Goal: Navigation & Orientation: Find specific page/section

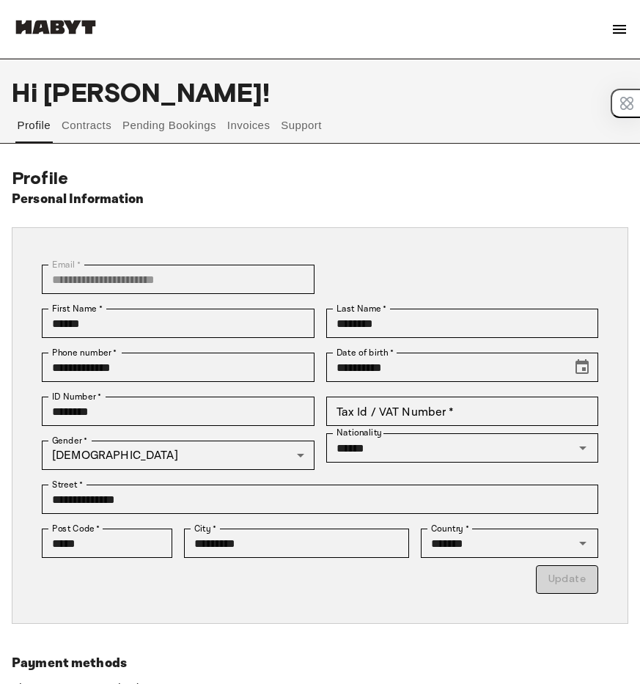
click at [618, 21] on img at bounding box center [619, 30] width 18 height 18
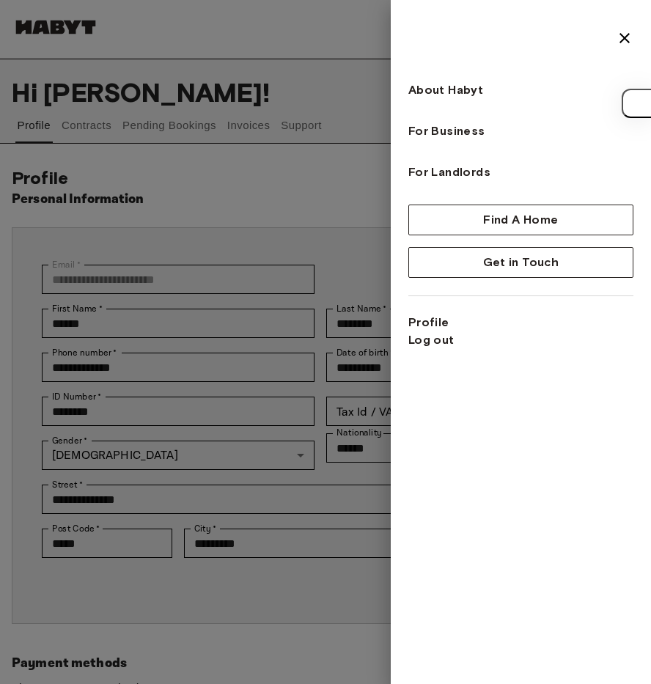
click at [618, 34] on img at bounding box center [624, 38] width 18 height 18
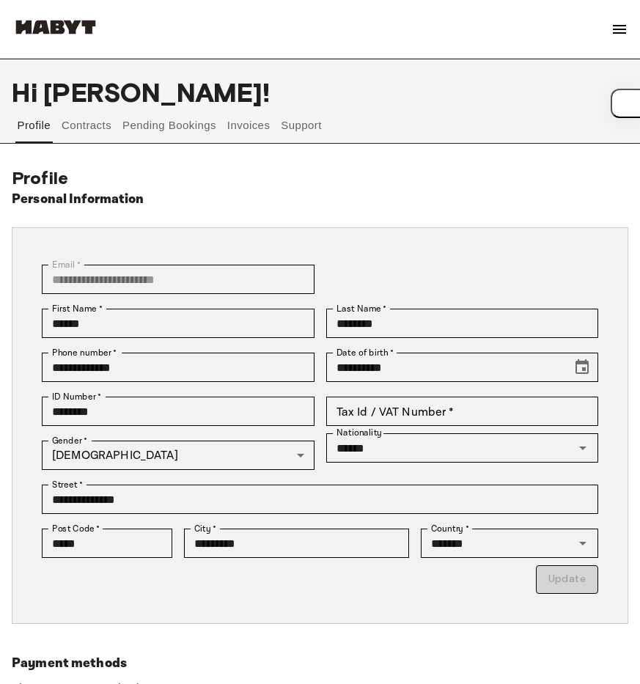
click at [608, 32] on div "About Habyt For Business For Landlords Blog Get in Touch" at bounding box center [320, 29] width 616 height 59
click at [619, 32] on img at bounding box center [619, 30] width 18 height 18
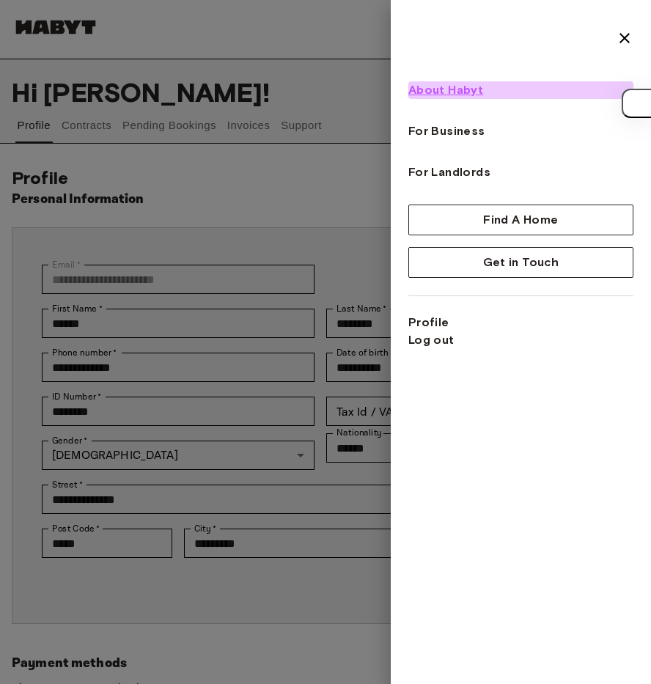
click at [456, 86] on span "About Habyt" at bounding box center [445, 90] width 75 height 18
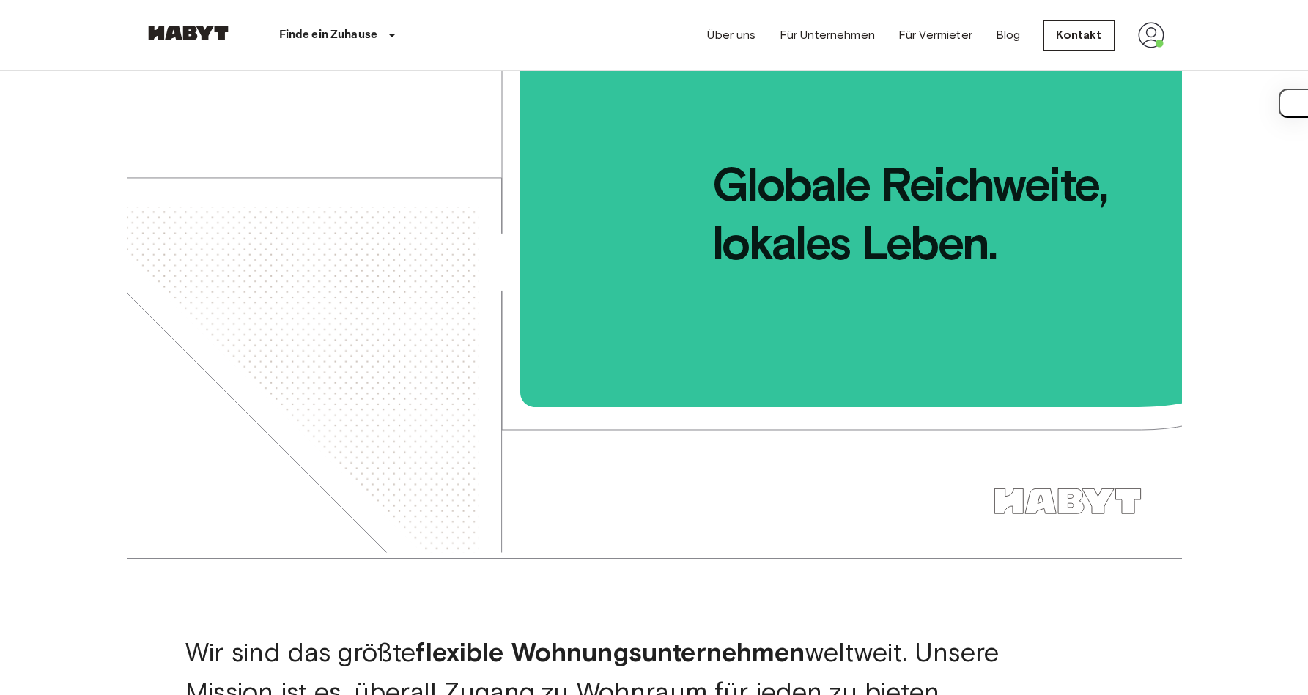
click at [639, 37] on link "Für Unternehmen" at bounding box center [827, 35] width 95 height 18
click at [928, 53] on div "Über uns Für Unternehmen Für Vermieter Blog Kontakt" at bounding box center [935, 35] width 456 height 70
click at [939, 29] on link "Für Vermieter" at bounding box center [935, 35] width 74 height 18
